Goal: Information Seeking & Learning: Find specific fact

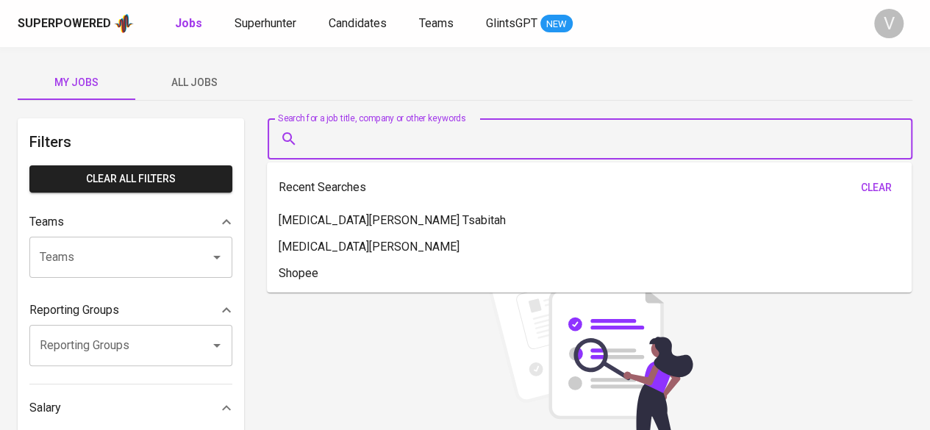
click at [417, 144] on input "Search for a job title, company or other keywords" at bounding box center [593, 139] width 580 height 28
paste input "[PERSON_NAME]"
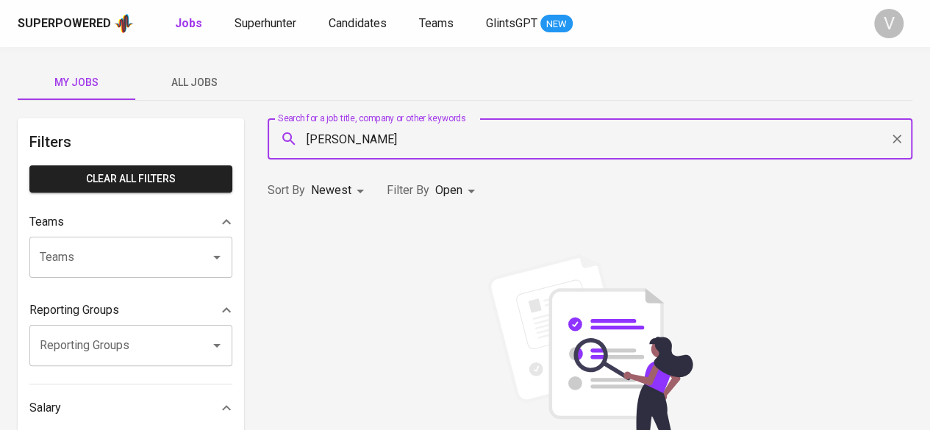
click at [306, 142] on input "[PERSON_NAME]" at bounding box center [593, 139] width 580 height 28
click at [391, 142] on input ""[PERSON_NAME]" at bounding box center [593, 139] width 580 height 28
type input ""[PERSON_NAME]""
click at [398, 138] on input ""[PERSON_NAME]"" at bounding box center [593, 139] width 580 height 28
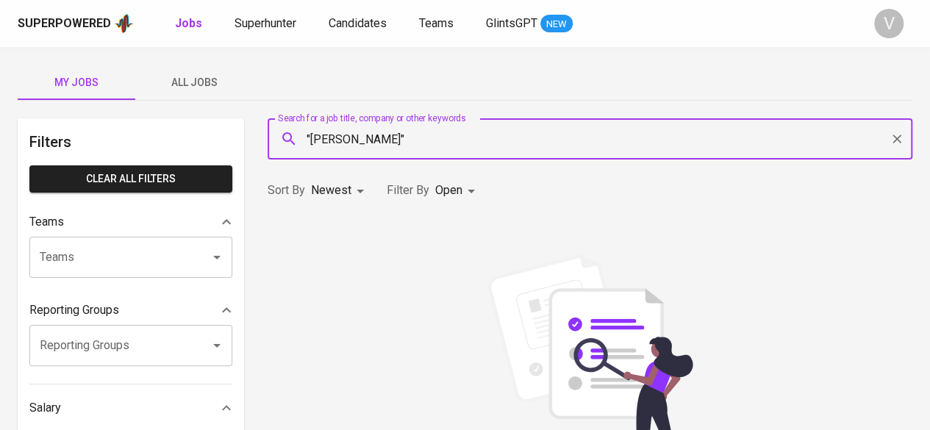
click at [398, 138] on input ""[PERSON_NAME]"" at bounding box center [593, 139] width 580 height 28
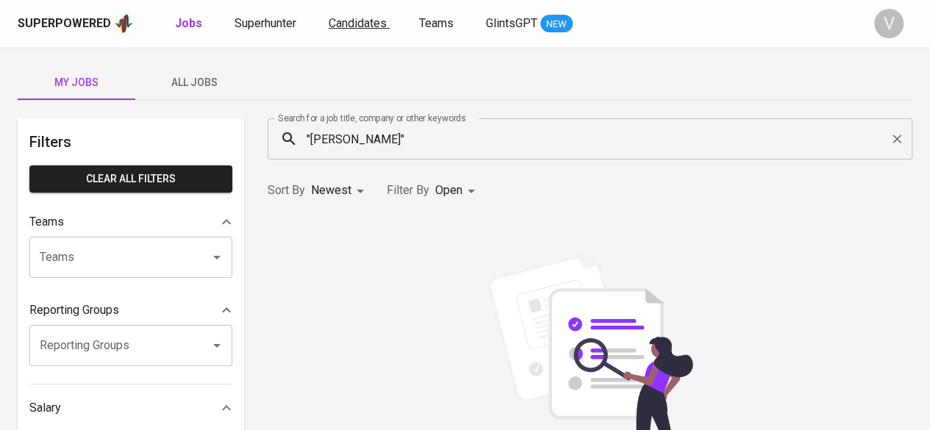
click at [364, 15] on link "Candidates" at bounding box center [358, 24] width 61 height 18
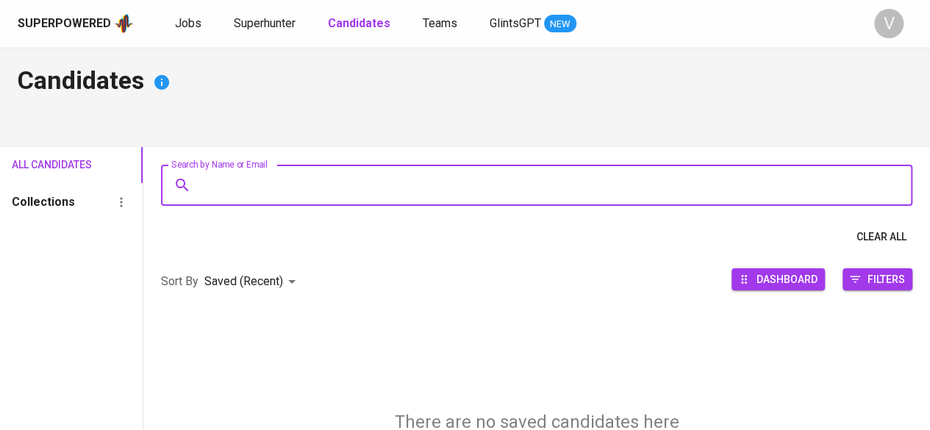
click at [267, 193] on input "Search by Name or Email" at bounding box center [540, 185] width 686 height 28
paste input "[PERSON_NAME]"
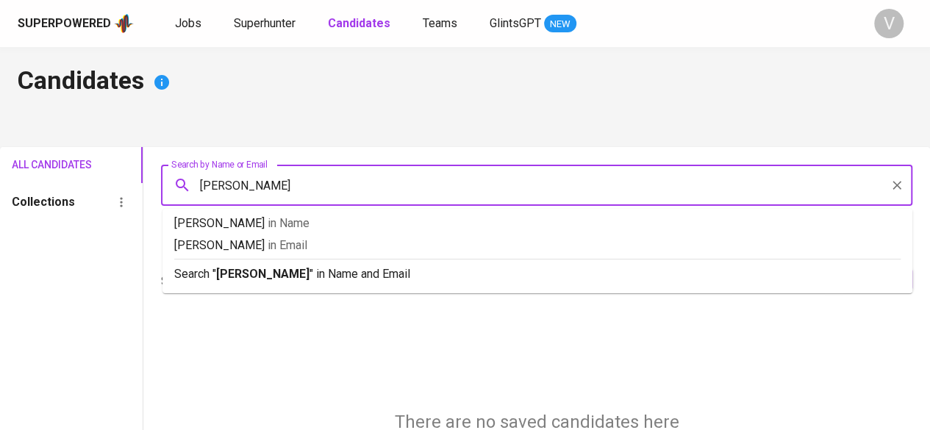
type input "[PERSON_NAME]"
click at [281, 186] on input "[PERSON_NAME]" at bounding box center [540, 185] width 686 height 28
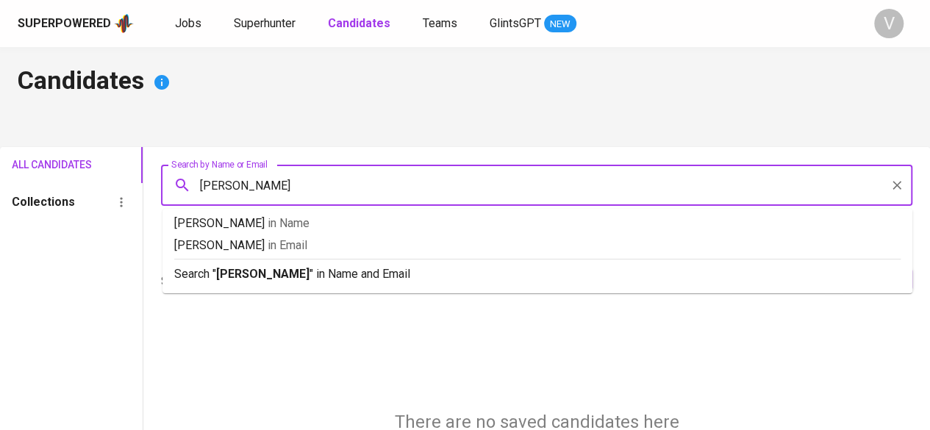
click at [281, 186] on input "[PERSON_NAME]" at bounding box center [540, 185] width 686 height 28
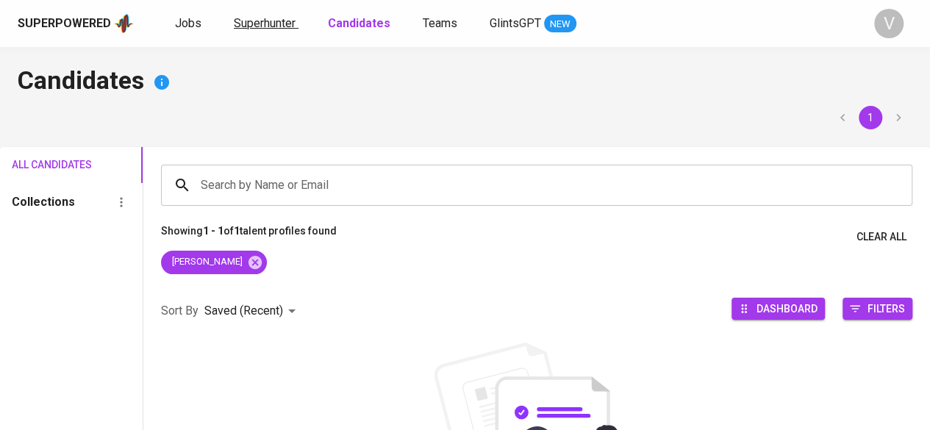
click at [262, 17] on span "Superhunter" at bounding box center [265, 23] width 62 height 14
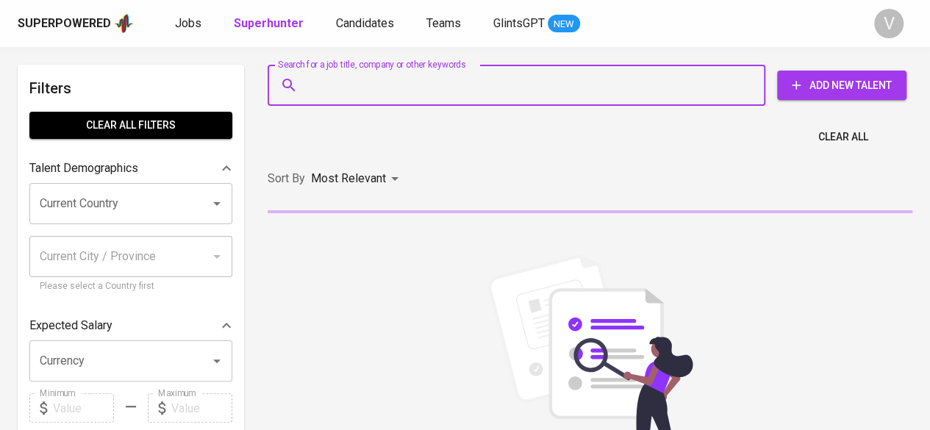
click at [378, 84] on input "Search for a job title, company or other keywords" at bounding box center [519, 85] width 433 height 28
paste input ""[PERSON_NAME]""
type input ""[PERSON_NAME]""
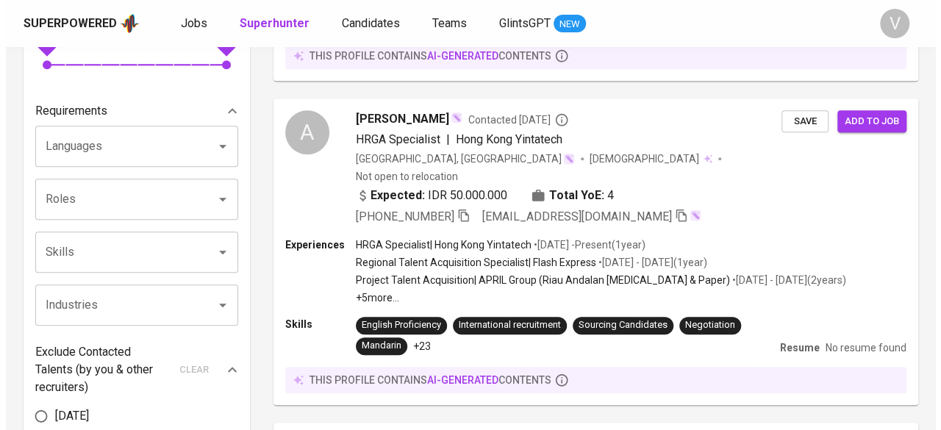
scroll to position [477, 0]
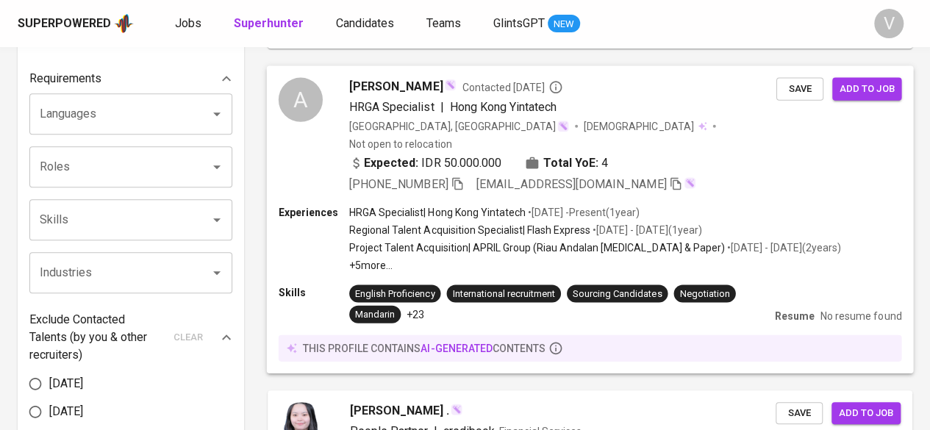
click at [708, 98] on div "HRGA Specialist | [GEOGRAPHIC_DATA] Yintatech" at bounding box center [562, 107] width 427 height 18
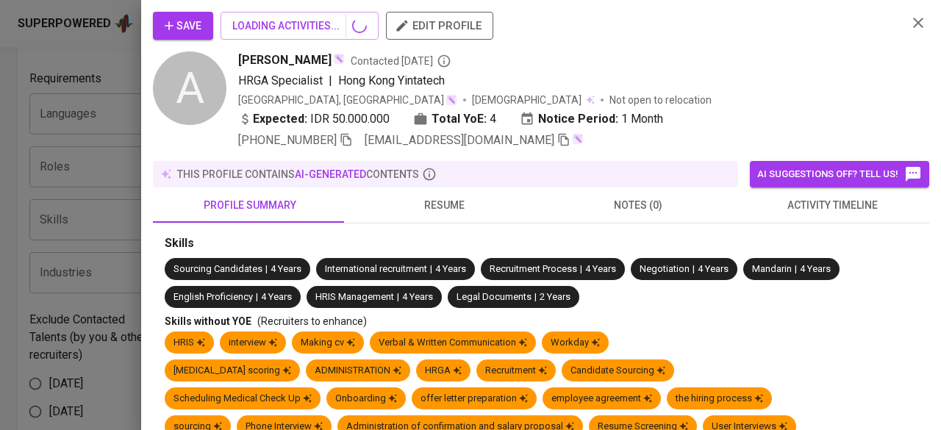
click at [459, 148] on span "[EMAIL_ADDRESS][DOMAIN_NAME]" at bounding box center [467, 141] width 206 height 18
click at [353, 144] on icon "button" at bounding box center [345, 139] width 13 height 13
